Goal: Task Accomplishment & Management: Manage account settings

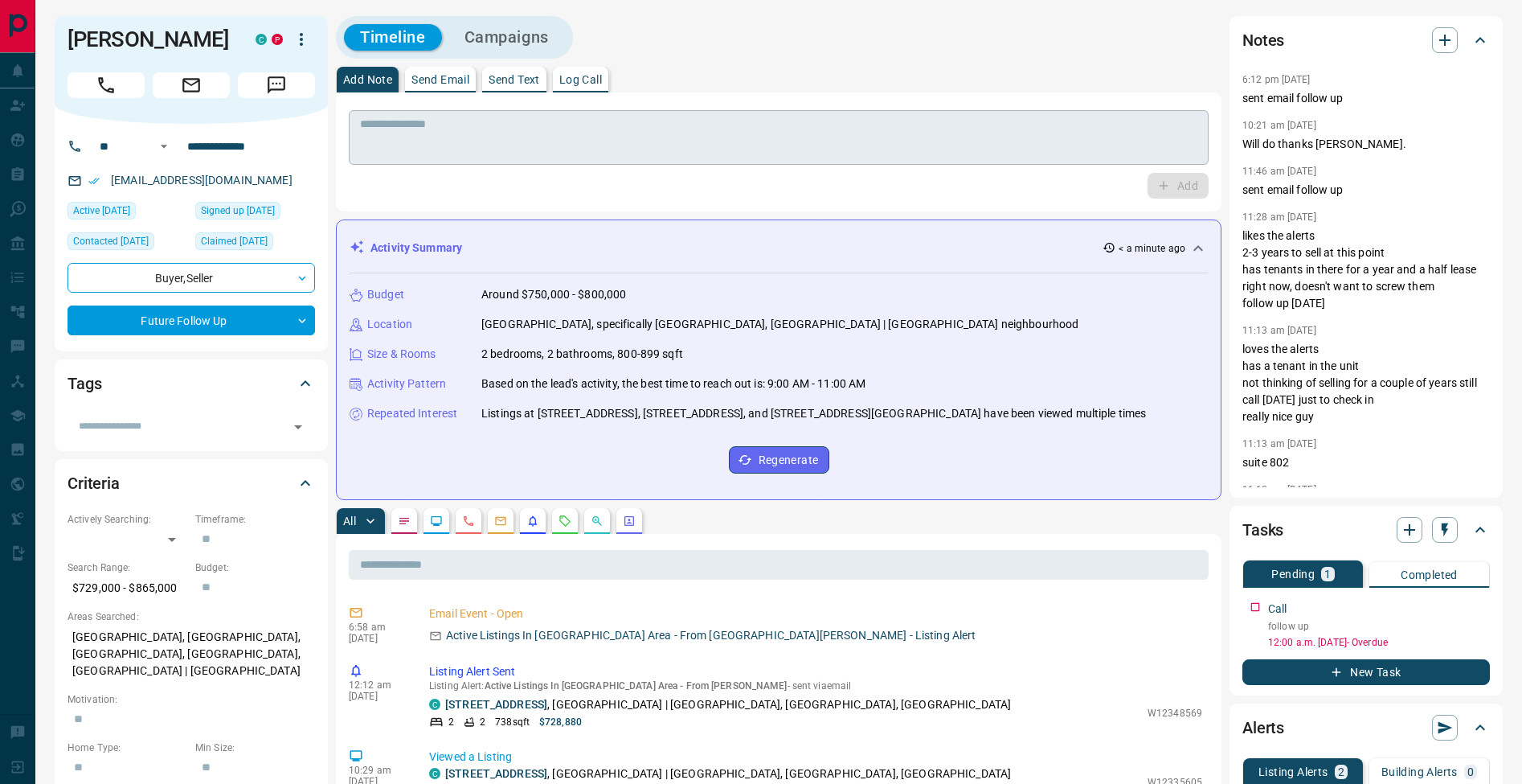
click at [502, 136] on textarea at bounding box center [779, 137] width 837 height 41
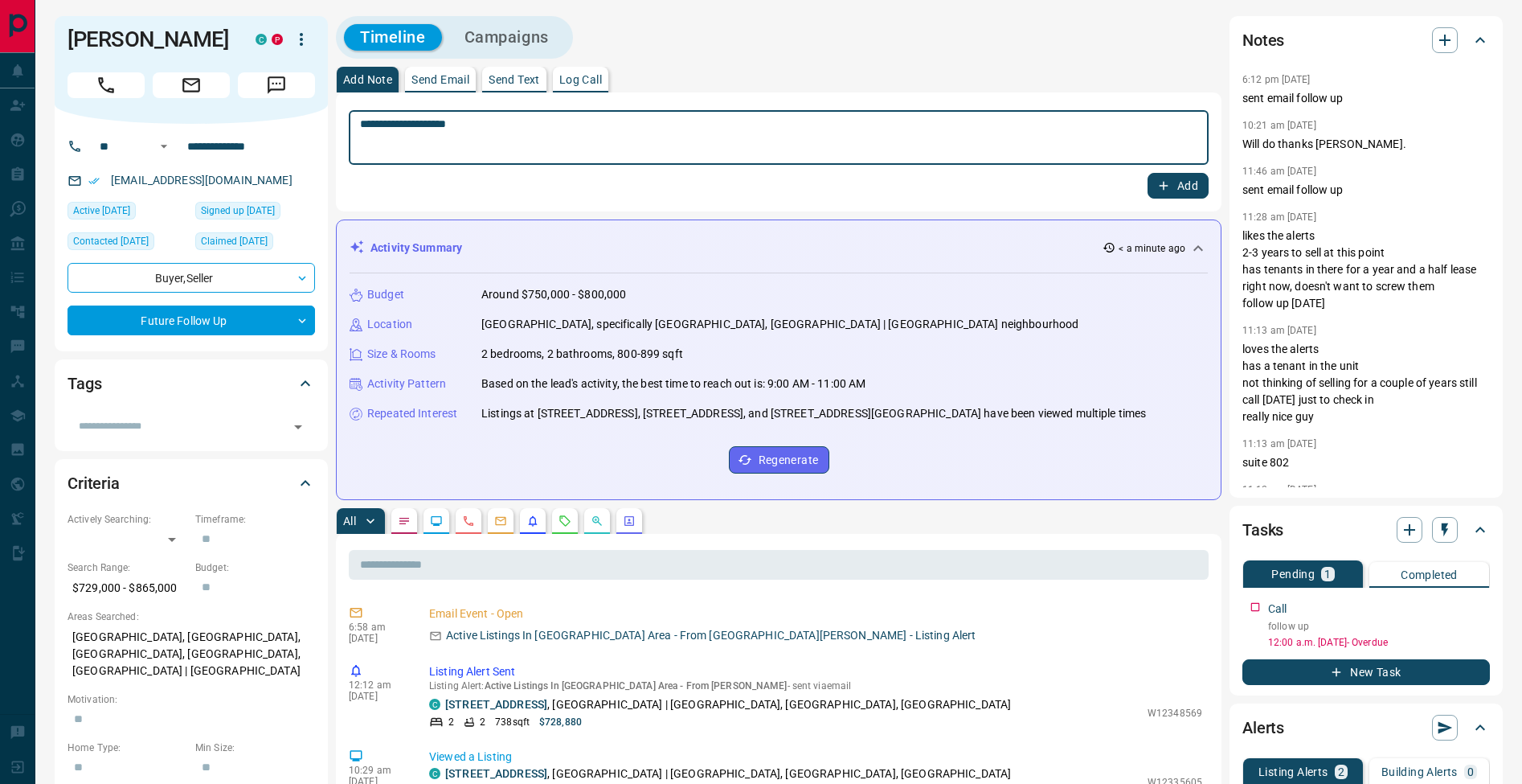
type textarea "**********"
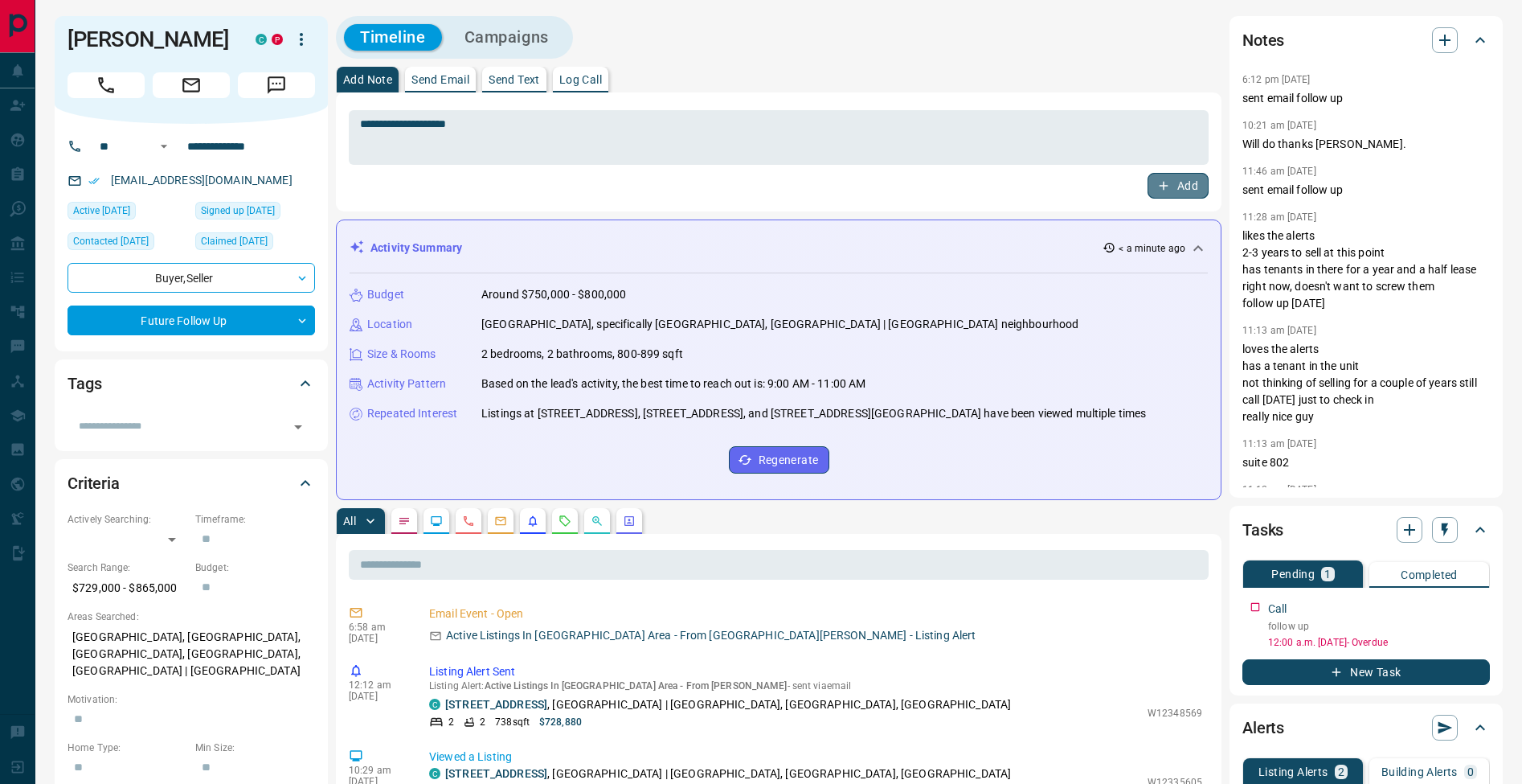
click at [1197, 178] on button "Add" at bounding box center [1178, 186] width 61 height 26
click at [1485, 608] on icon "button" at bounding box center [1480, 604] width 13 height 13
click at [1471, 630] on li "Edit" at bounding box center [1453, 634] width 70 height 24
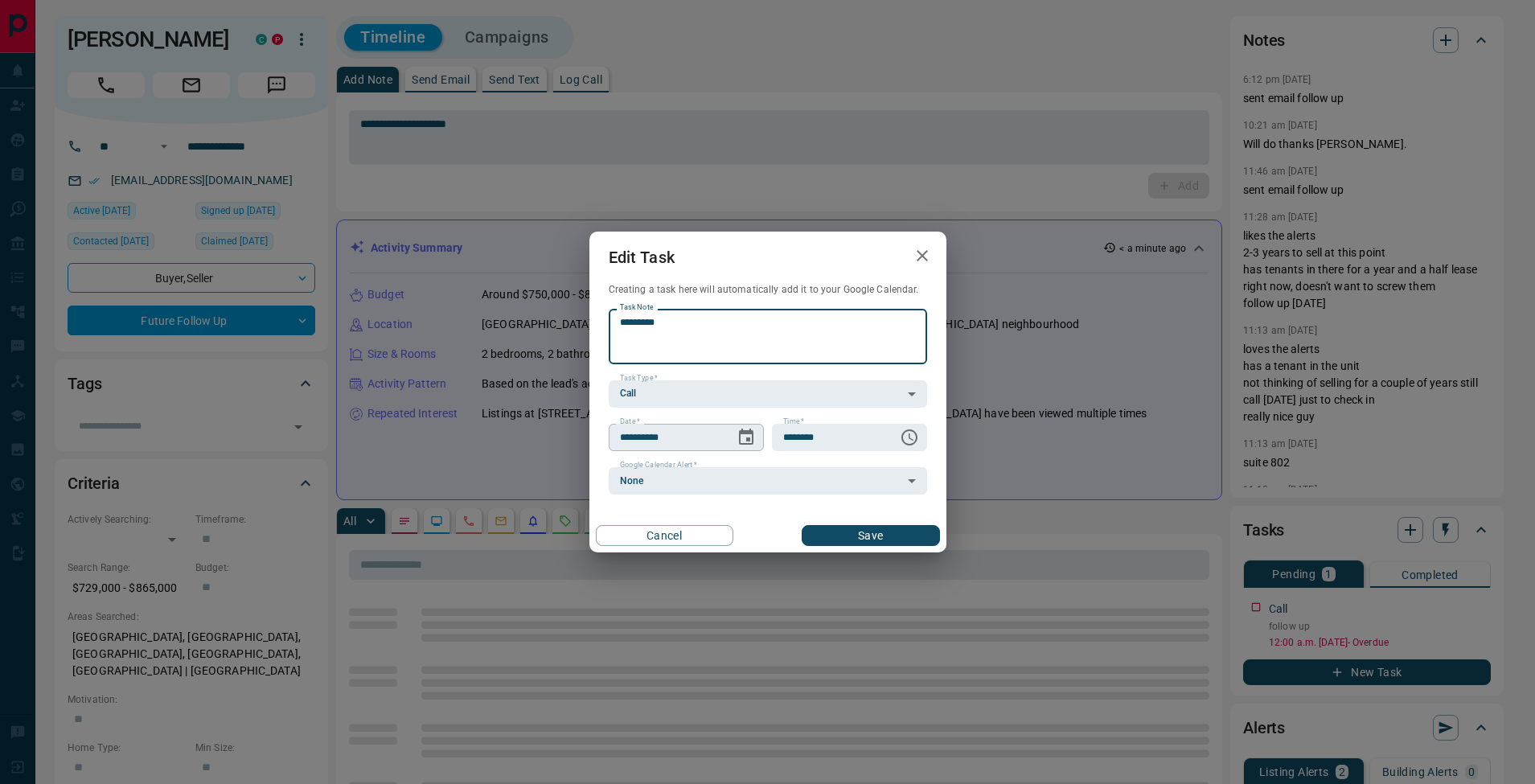
click at [741, 438] on icon "Choose date, selected date is Aug 14, 2025" at bounding box center [745, 437] width 19 height 19
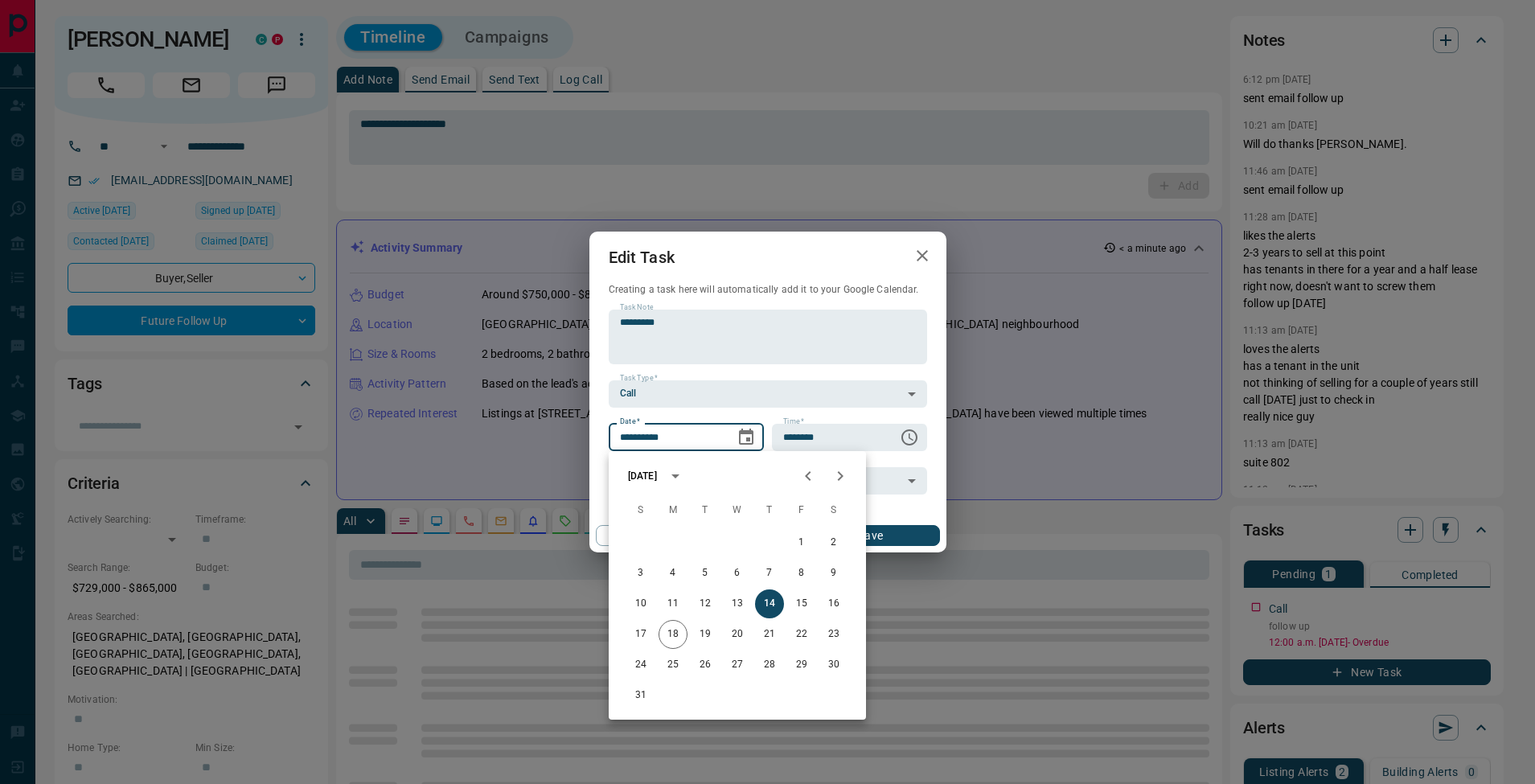
click at [842, 480] on icon "Next month" at bounding box center [839, 475] width 19 height 19
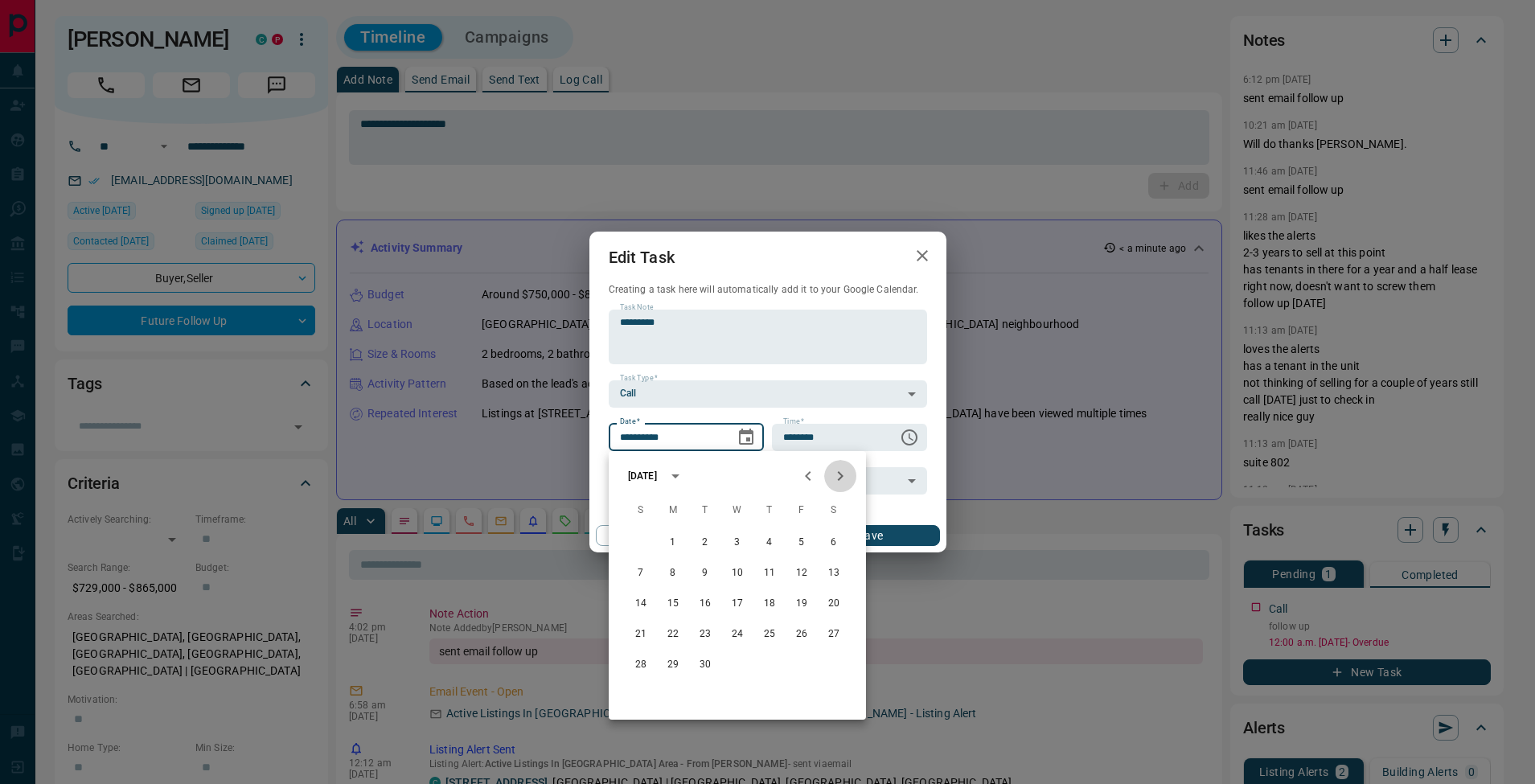
click at [842, 480] on icon "Next month" at bounding box center [839, 475] width 19 height 19
click at [714, 604] on button "14" at bounding box center [705, 604] width 29 height 29
type input "**********"
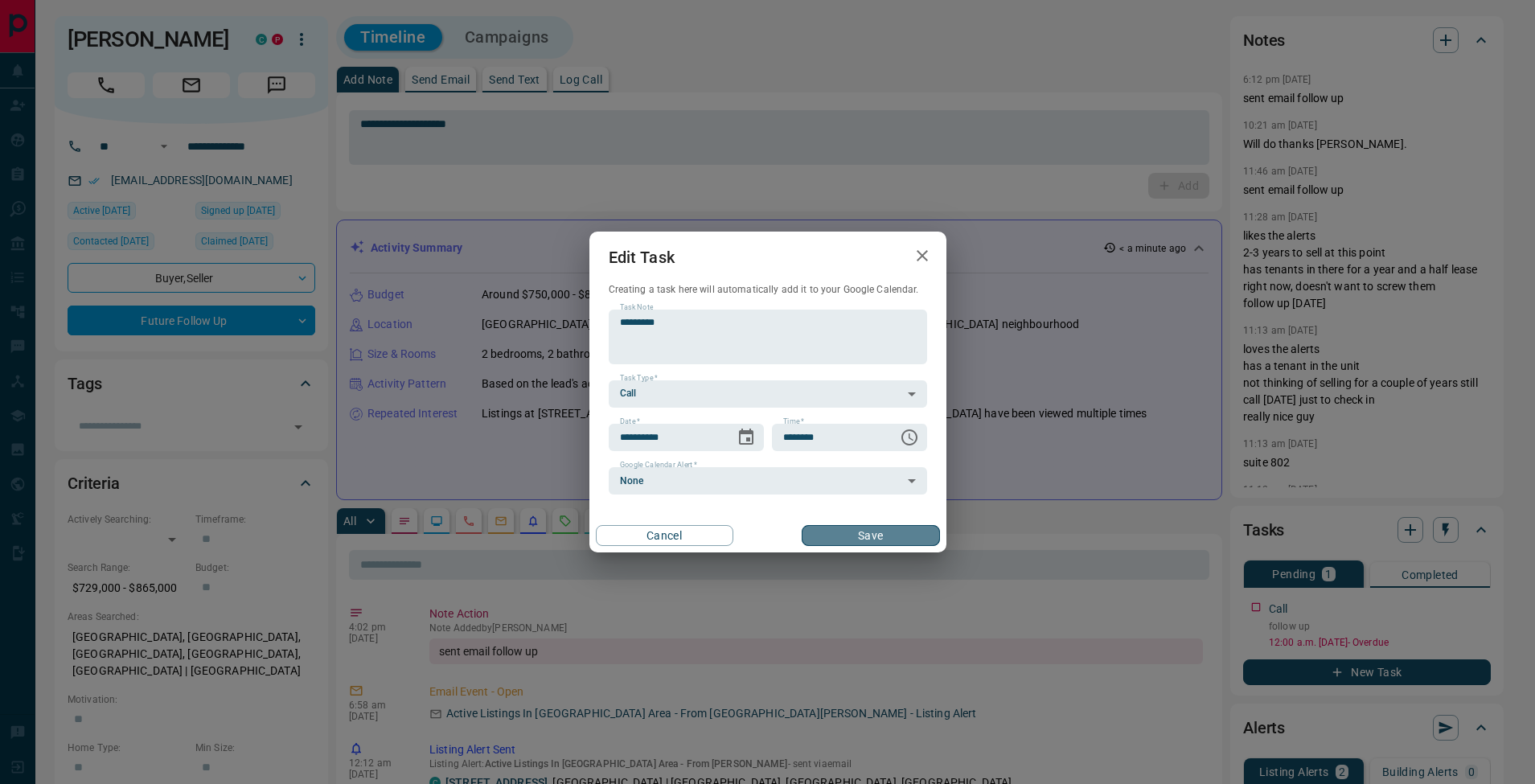
click at [888, 541] on button "Save" at bounding box center [870, 535] width 137 height 21
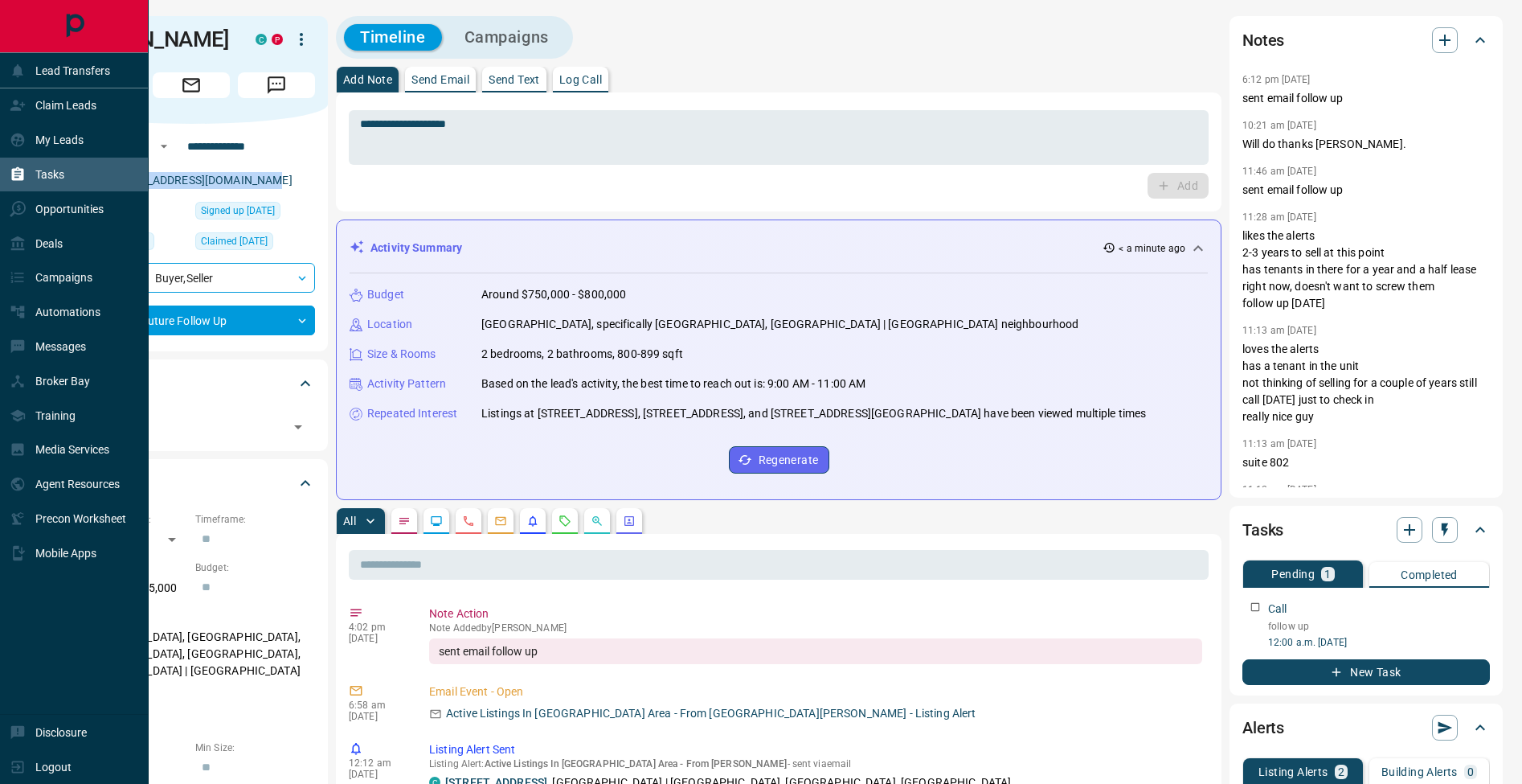
click at [20, 179] on icon at bounding box center [17, 173] width 12 height 14
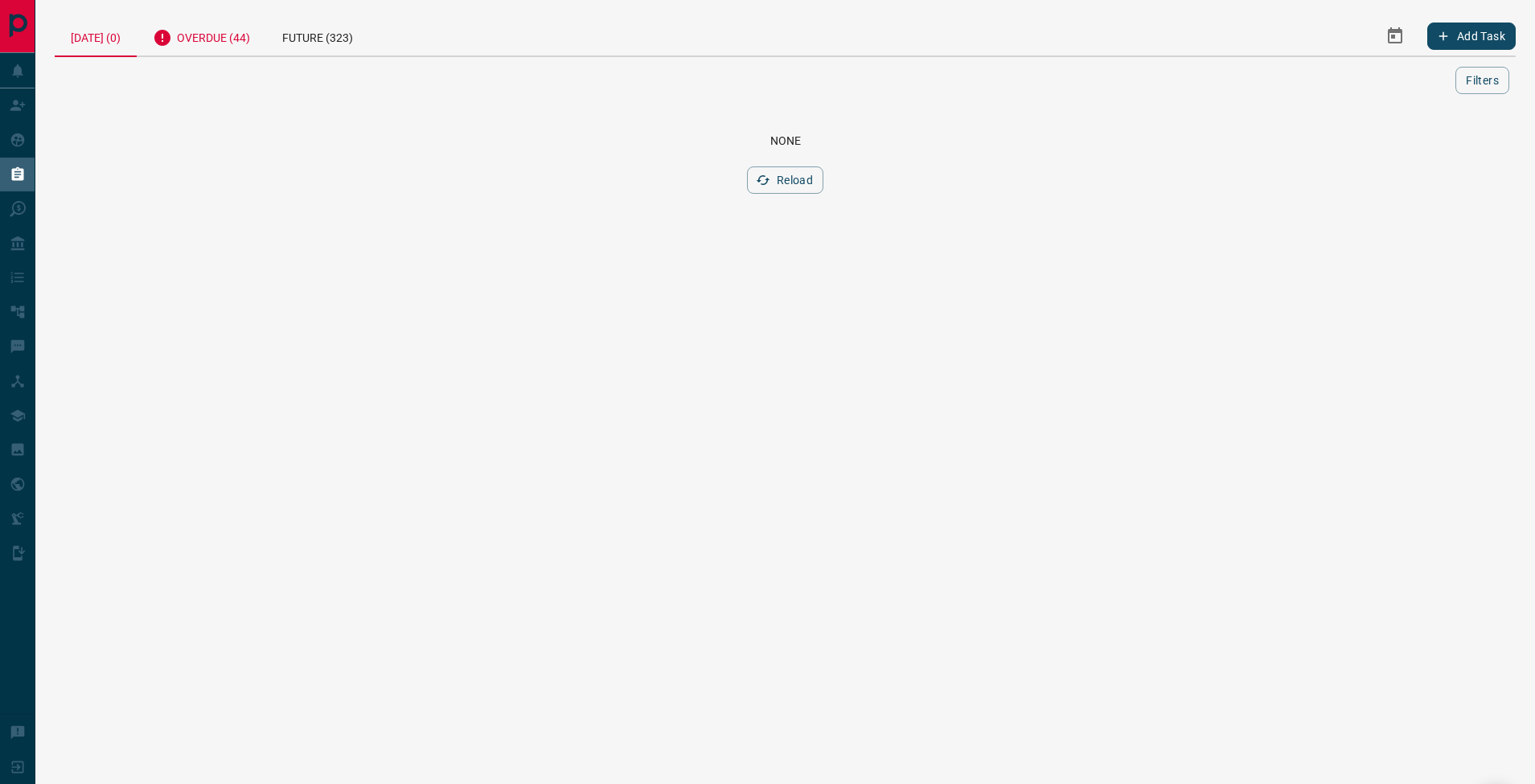
click at [266, 43] on div "Overdue (44)" at bounding box center [200, 36] width 129 height 40
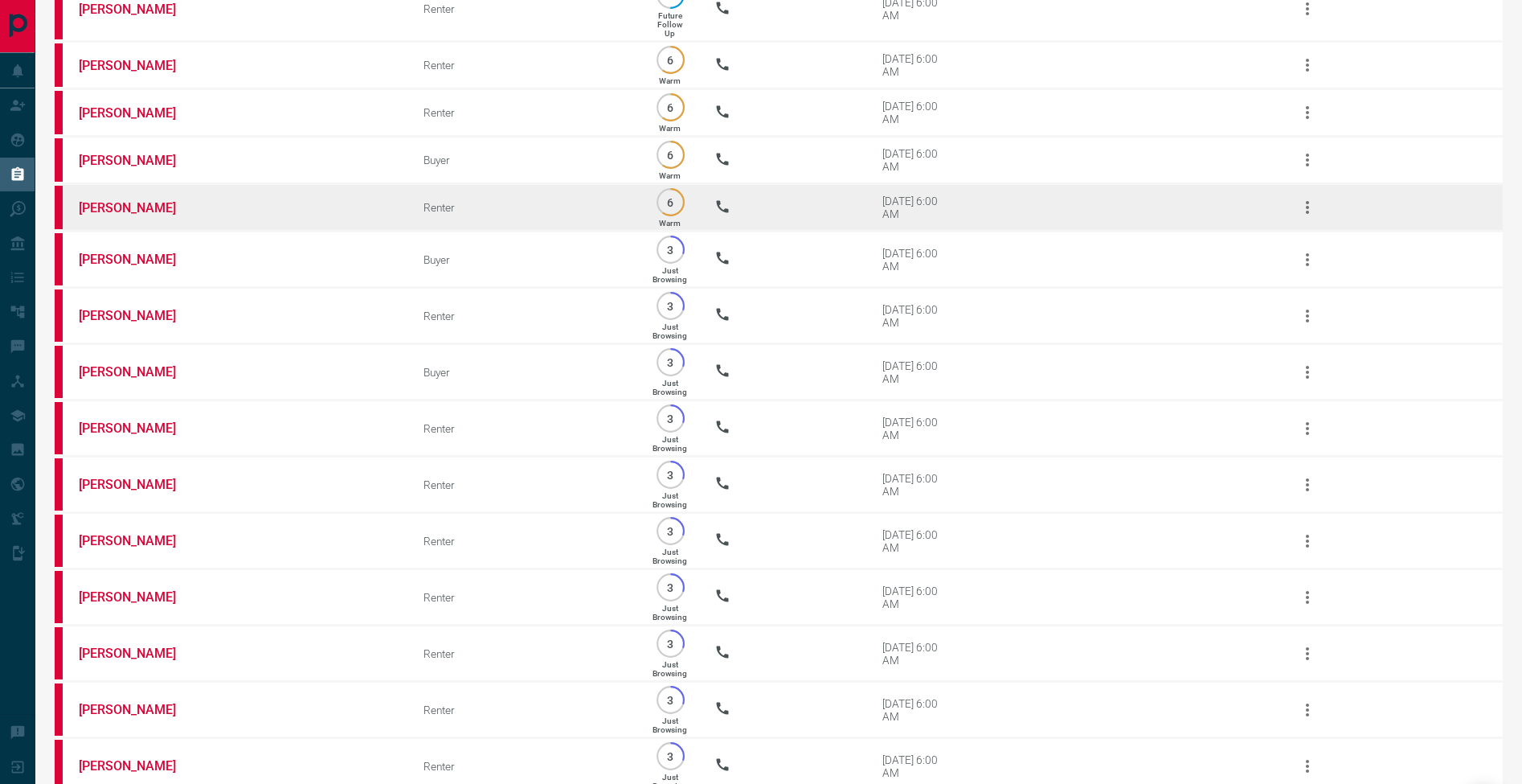
scroll to position [1425, 0]
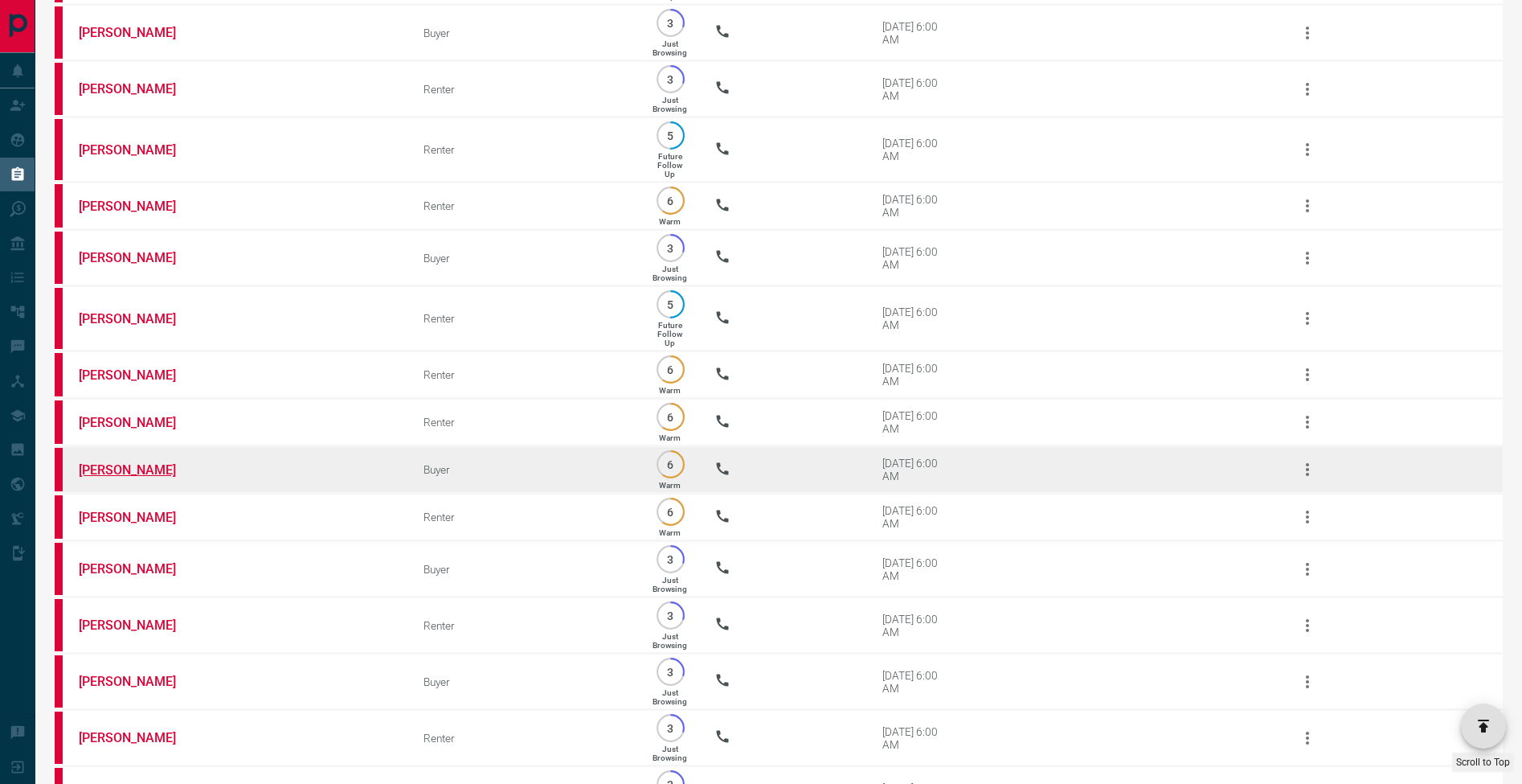
click at [133, 477] on link "[PERSON_NAME]" at bounding box center [139, 469] width 121 height 15
